Goal: Check status: Check status

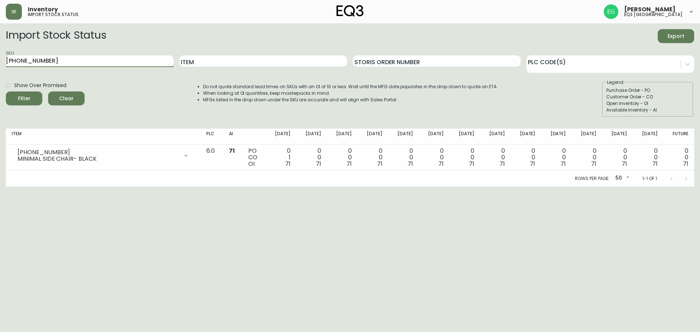
drag, startPoint x: 0, startPoint y: 54, endPoint x: 0, endPoint y: 46, distance: 8.0
click at [0, 46] on main "Import Stock Status Export SKU [PHONE_NUMBER] Item Storis Order Number PLC Code…" at bounding box center [350, 104] width 700 height 163
click at [6, 91] on button "Filter" at bounding box center [24, 98] width 36 height 14
click at [81, 63] on input "[PHONE_NUMBER]" at bounding box center [90, 61] width 168 height 12
click at [6, 91] on button "Filter" at bounding box center [24, 98] width 36 height 14
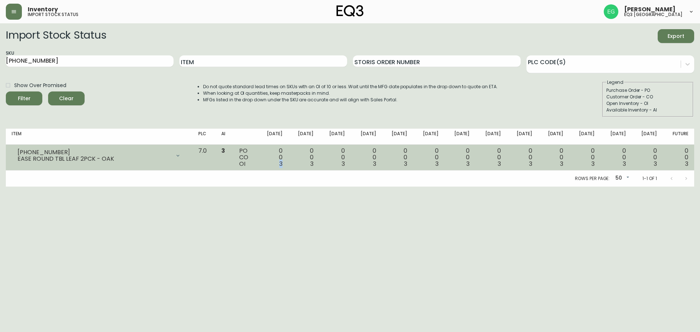
drag, startPoint x: 299, startPoint y: 168, endPoint x: 290, endPoint y: 165, distance: 9.4
click at [288, 165] on td "0 0 3" at bounding box center [272, 158] width 31 height 26
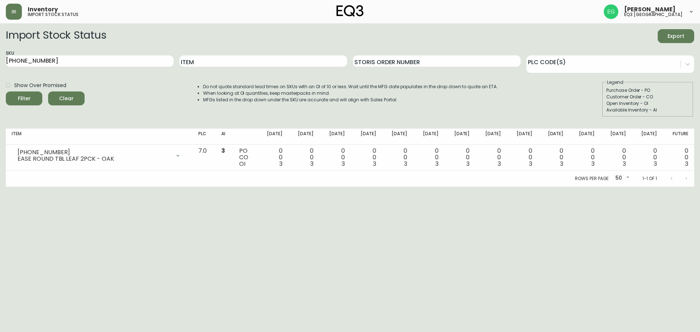
click at [269, 187] on html "Inventory import stock status [PERSON_NAME] eq3 [GEOGRAPHIC_DATA] Import Stock …" at bounding box center [350, 93] width 700 height 187
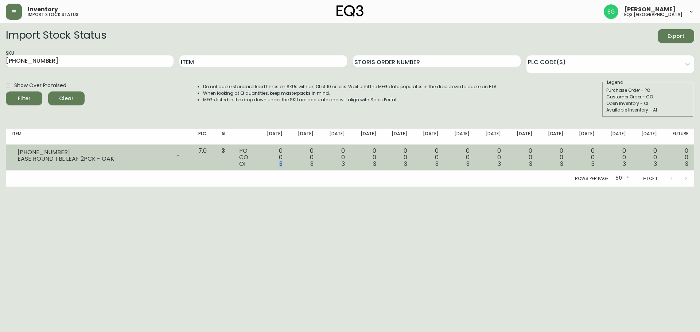
drag, startPoint x: 297, startPoint y: 165, endPoint x: 285, endPoint y: 165, distance: 11.7
click at [285, 165] on td "0 0 3" at bounding box center [272, 158] width 31 height 26
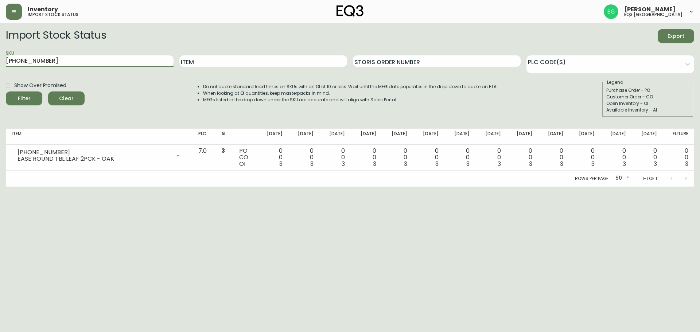
drag, startPoint x: 25, startPoint y: 59, endPoint x: 0, endPoint y: 58, distance: 25.1
click at [0, 58] on main "Import Stock Status Export SKU [PHONE_NUMBER] Item Storis Order Number PLC Code…" at bounding box center [350, 104] width 700 height 163
click at [62, 187] on html "Inventory import stock status [PERSON_NAME] eq3 [GEOGRAPHIC_DATA] Import Stock …" at bounding box center [350, 93] width 700 height 187
click at [62, 56] on input "[PHONE_NUMBER]" at bounding box center [90, 61] width 168 height 12
type input "[PHONE_NUMBER]"
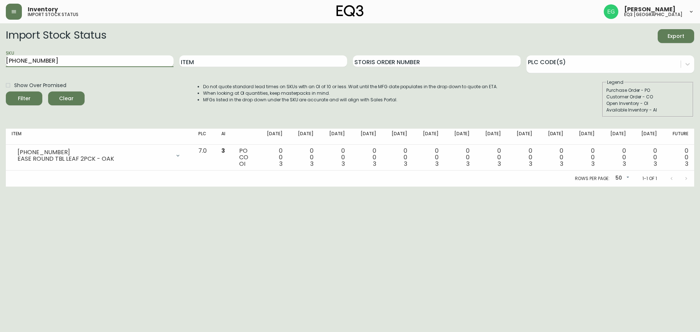
click at [6, 91] on button "Filter" at bounding box center [24, 98] width 36 height 14
